Goal: Find specific page/section

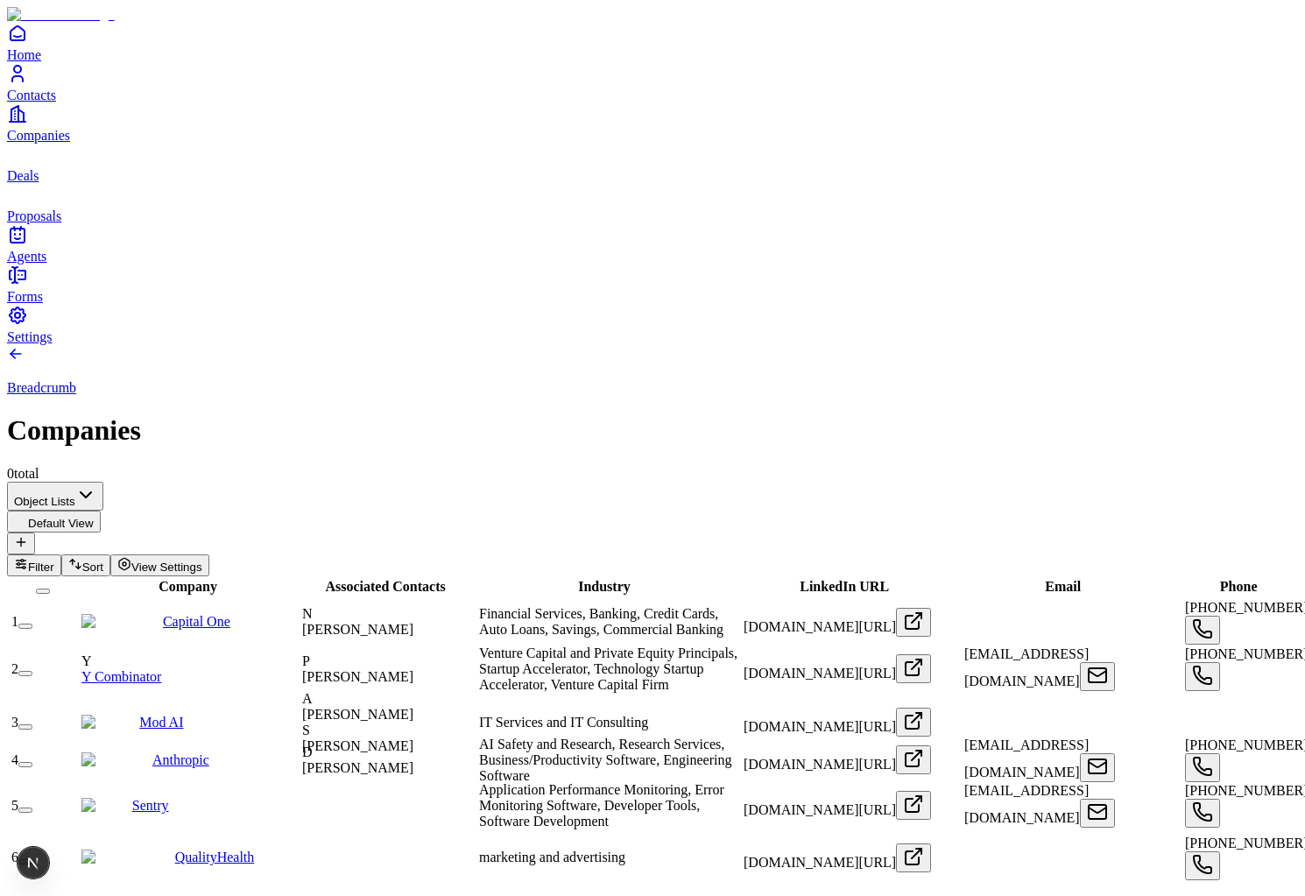
click at [65, 102] on link "Contacts" at bounding box center [652, 82] width 1291 height 39
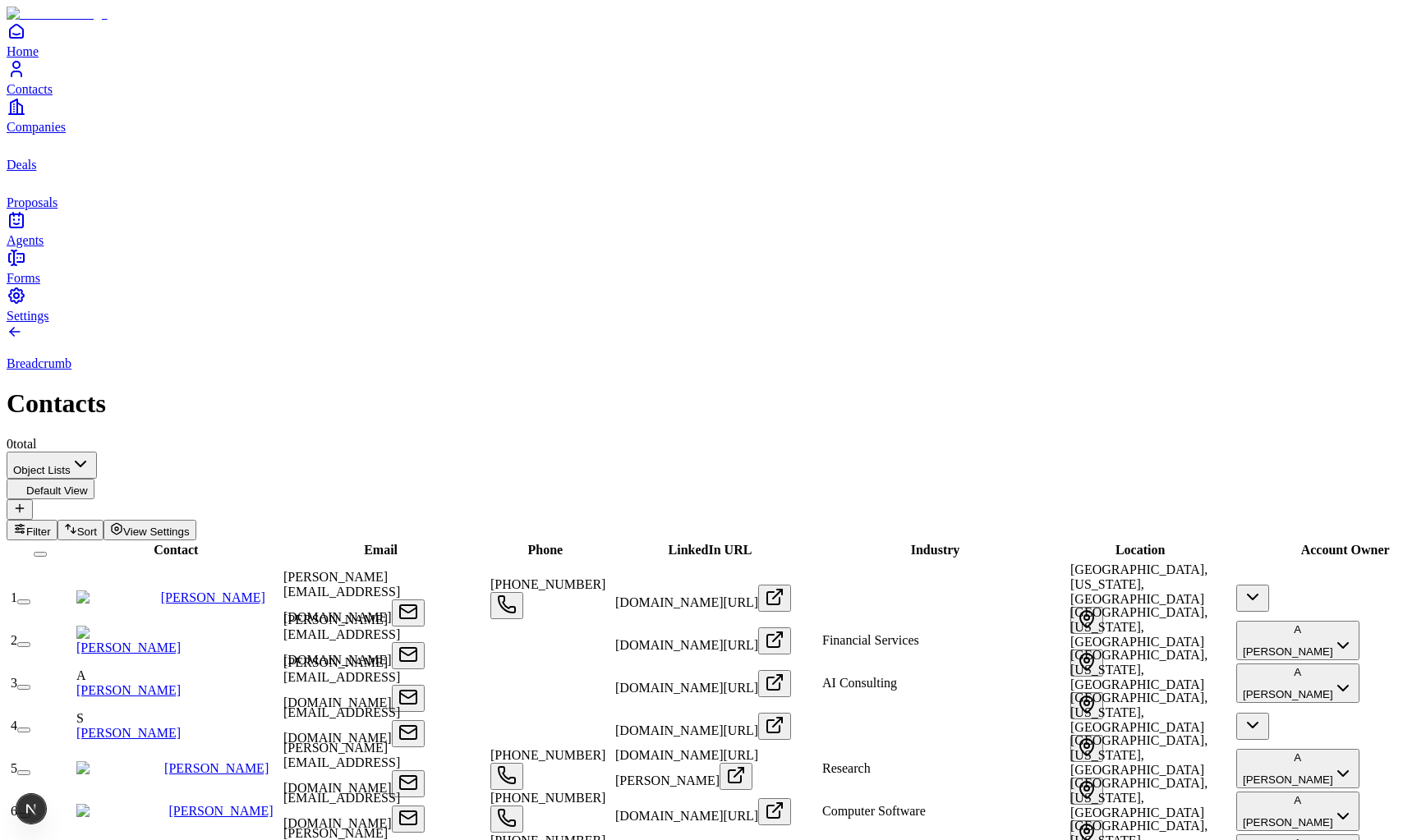
click at [364, 543] on span "Email" at bounding box center [381, 549] width 34 height 14
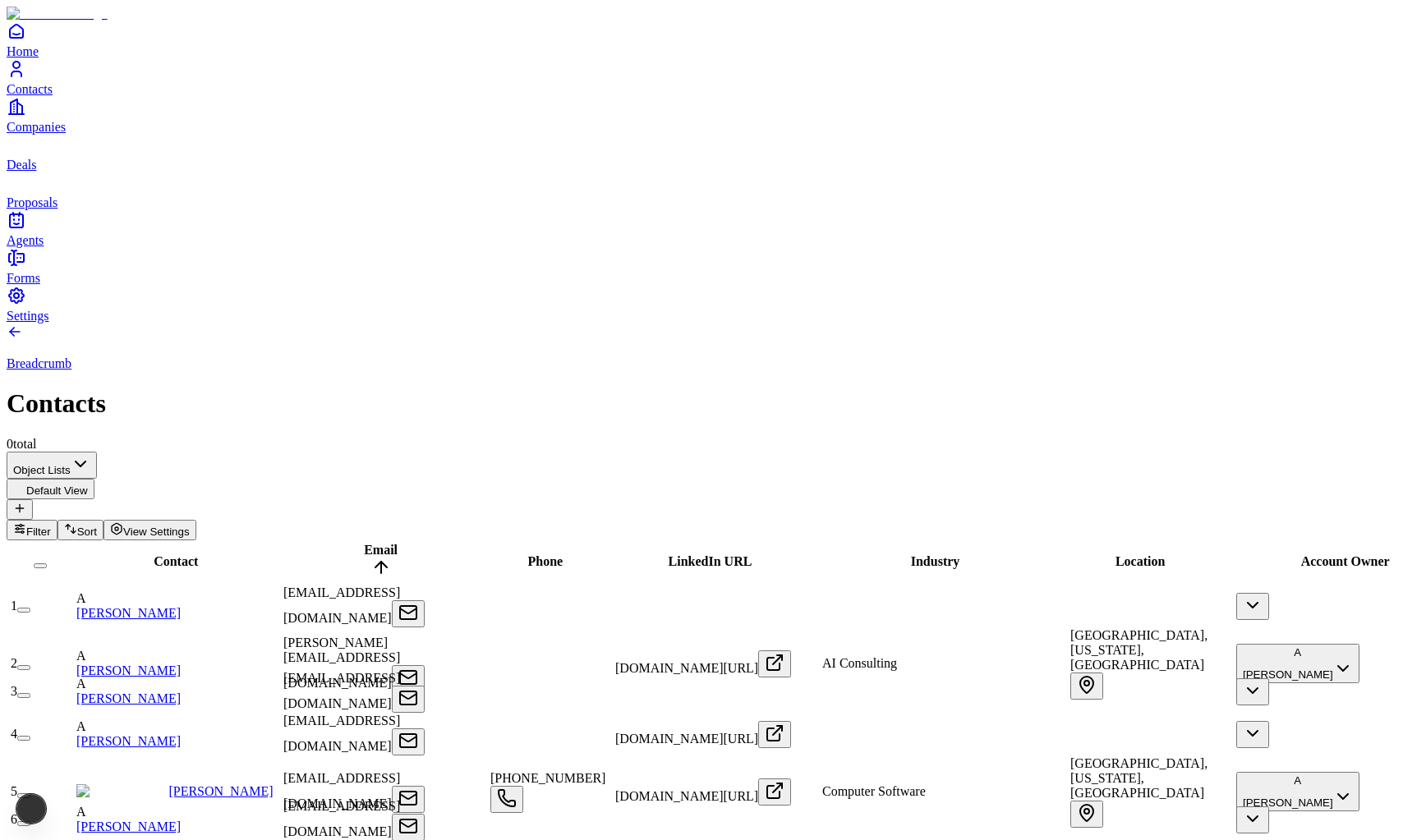
click at [364, 543] on span "Email" at bounding box center [381, 549] width 34 height 14
